Goal: Task Accomplishment & Management: Complete application form

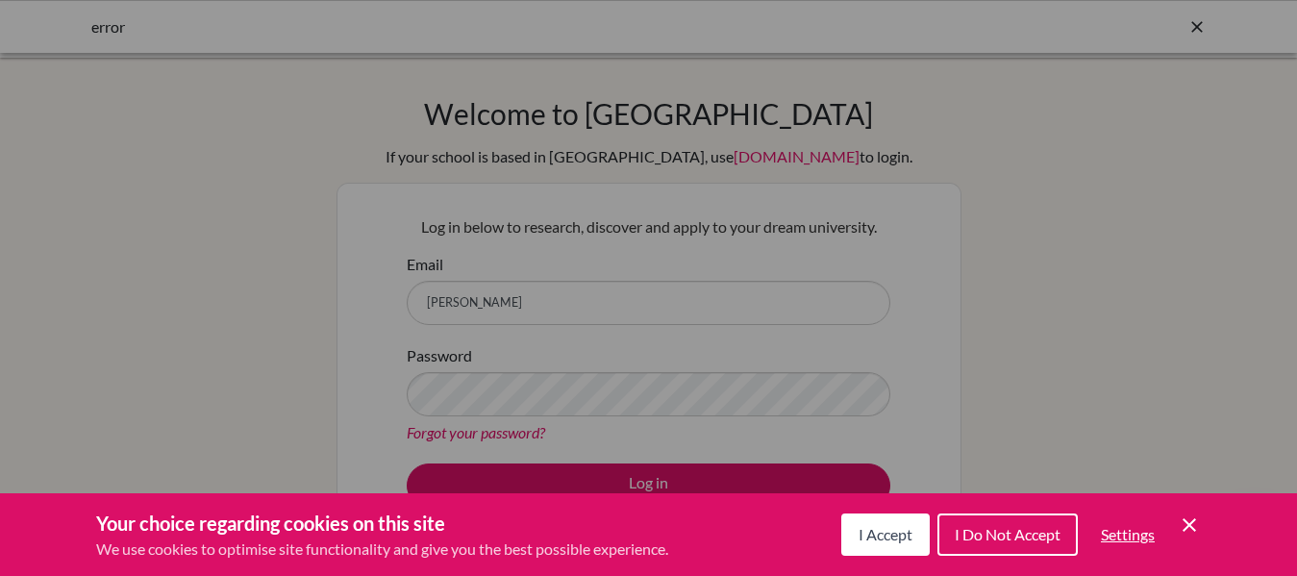
scroll to position [25, 0]
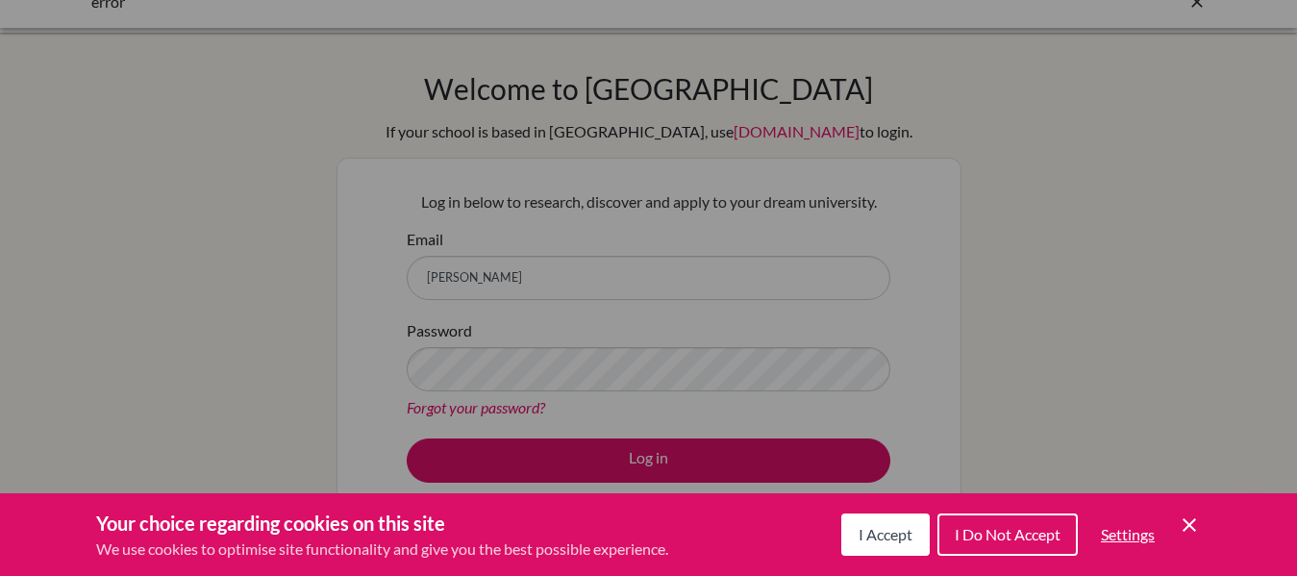
click at [873, 534] on span "I Accept" at bounding box center [886, 534] width 54 height 18
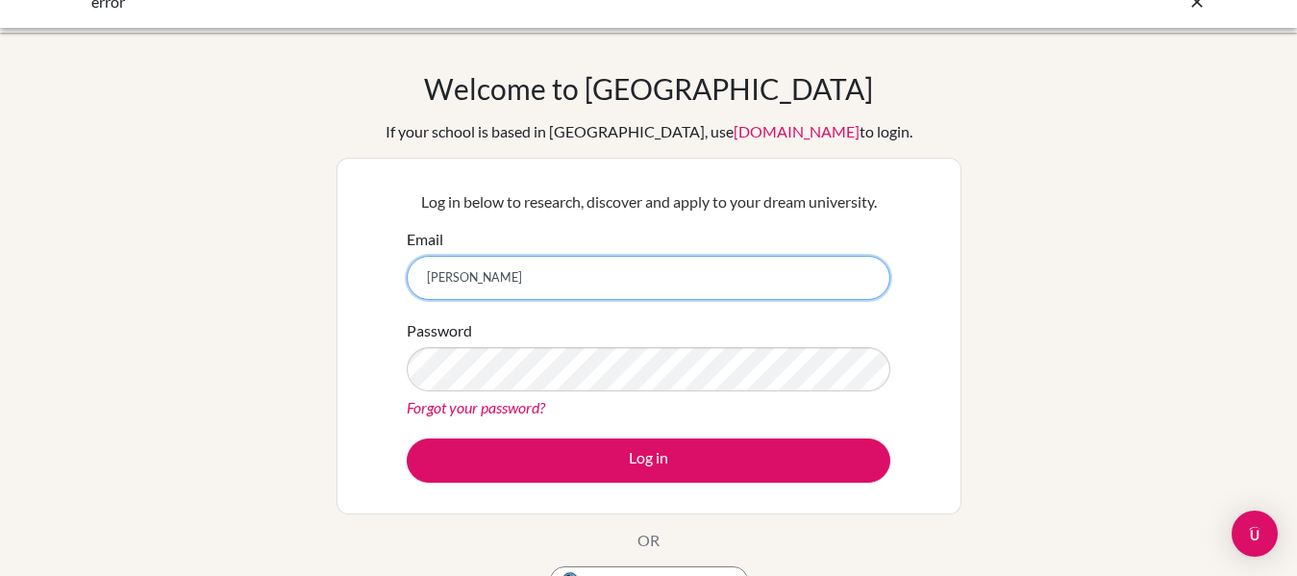
click at [539, 275] on input "kather" at bounding box center [649, 278] width 484 height 44
type input "katherine.barnett@asa.edu.py"
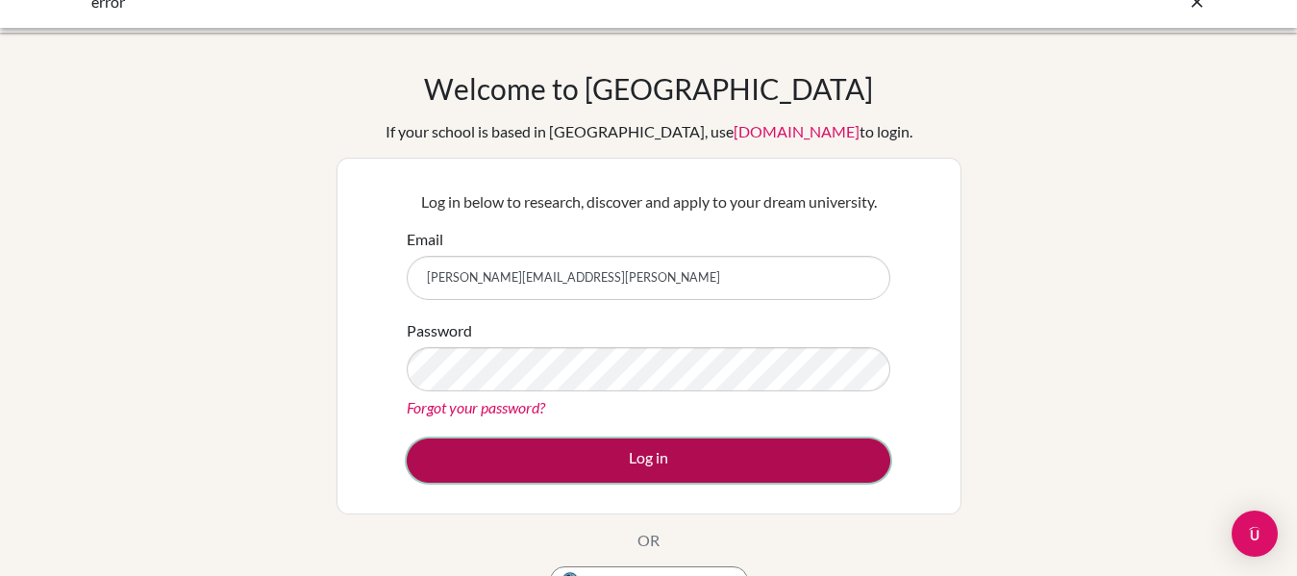
click at [641, 463] on button "Log in" at bounding box center [649, 460] width 484 height 44
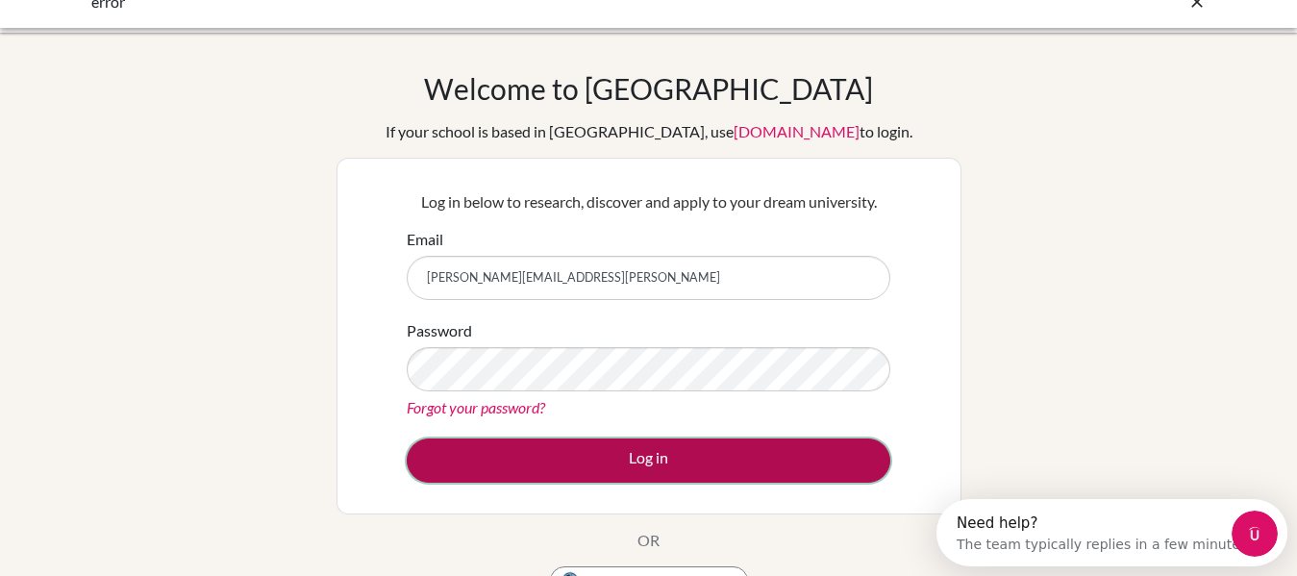
scroll to position [0, 0]
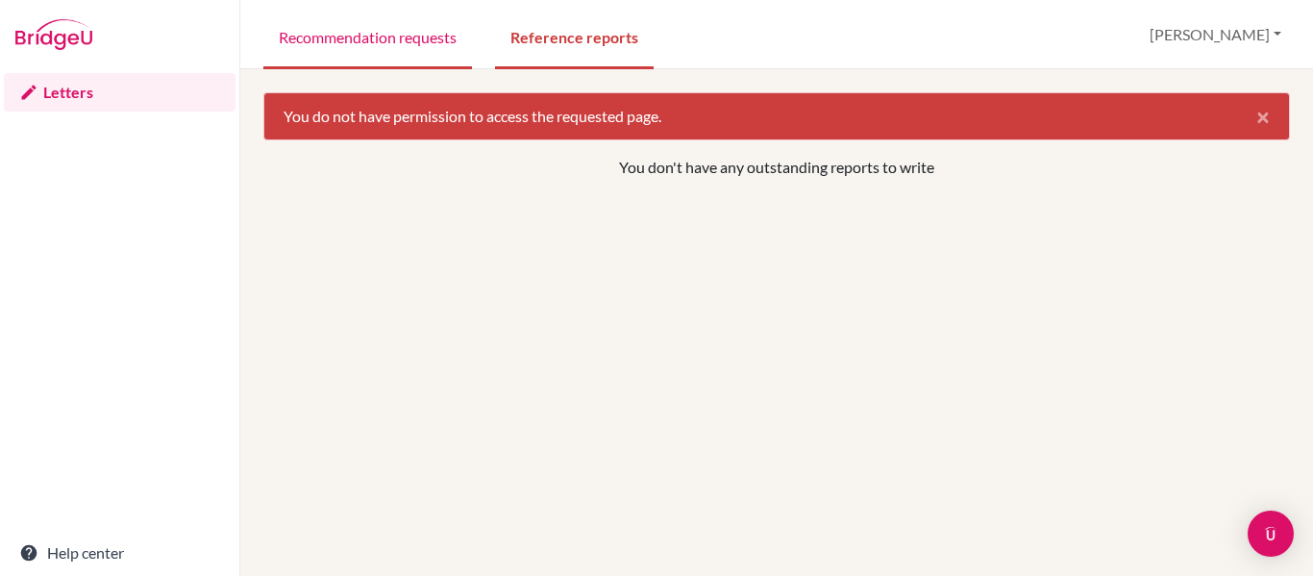
click at [383, 43] on link "Recommendation requests" at bounding box center [367, 36] width 209 height 66
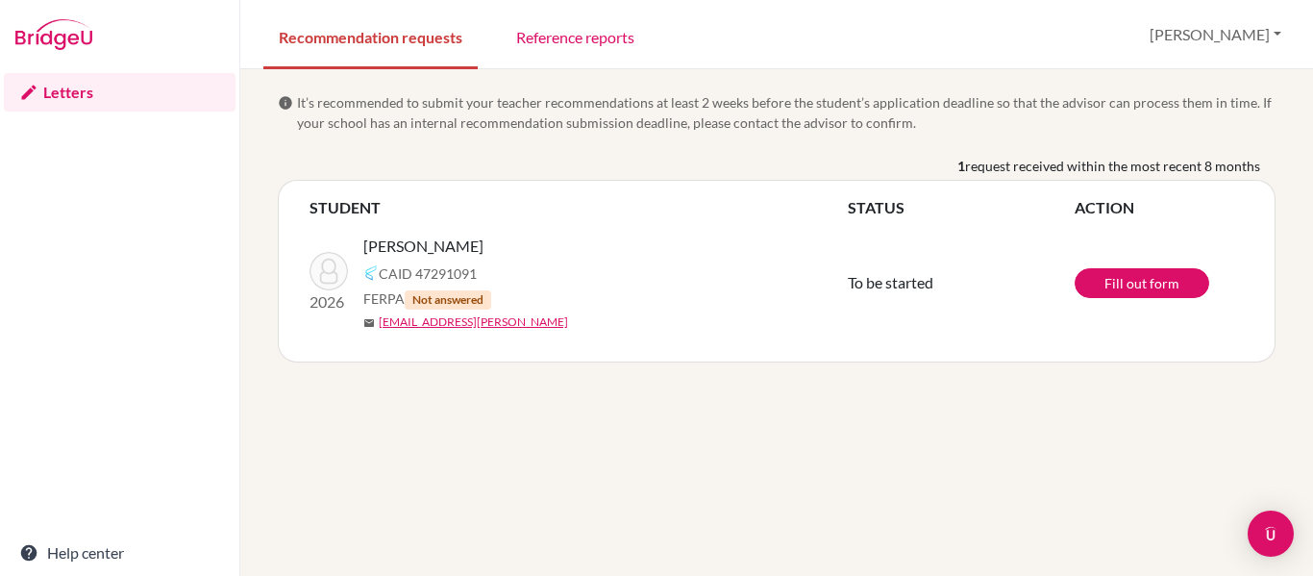
click at [429, 242] on span "[PERSON_NAME]" at bounding box center [423, 246] width 120 height 23
click at [1138, 283] on link "Fill out form" at bounding box center [1142, 283] width 135 height 30
